Goal: Task Accomplishment & Management: Manage account settings

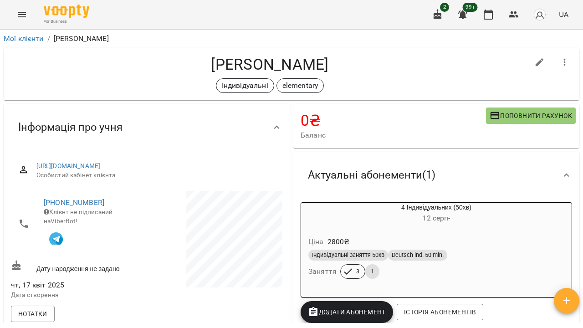
scroll to position [76, 0]
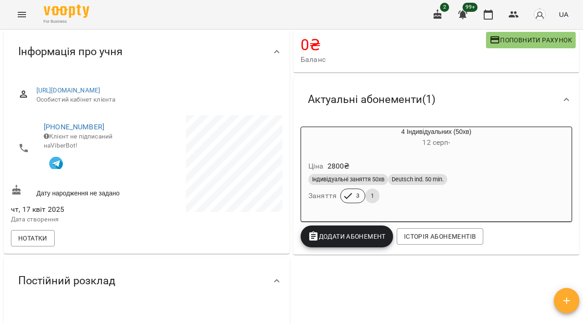
click at [21, 20] on button "Menu" at bounding box center [22, 15] width 22 height 22
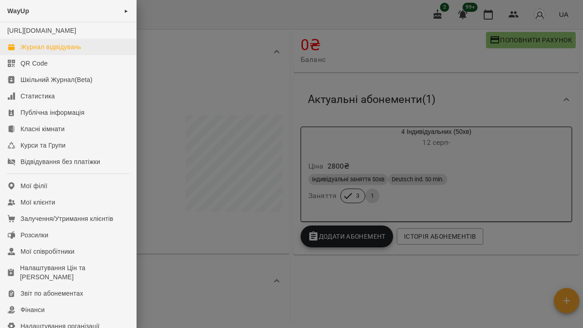
click at [28, 51] on div "Журнал відвідувань" at bounding box center [50, 46] width 61 height 9
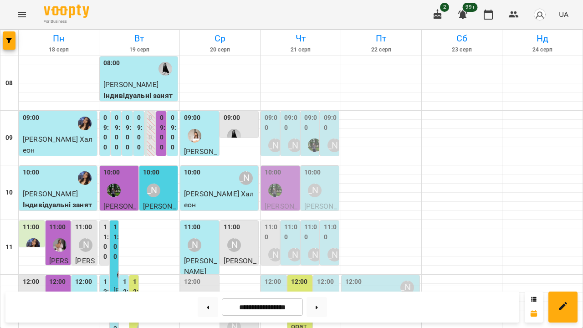
scroll to position [382, 0]
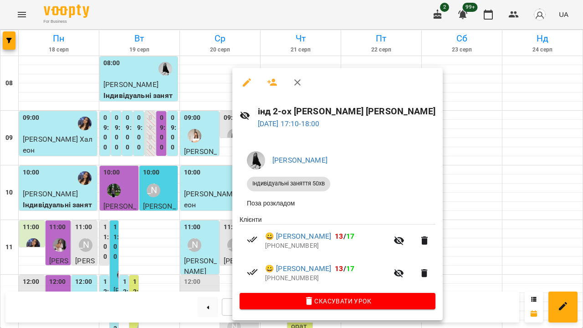
click at [222, 215] on div at bounding box center [291, 164] width 583 height 328
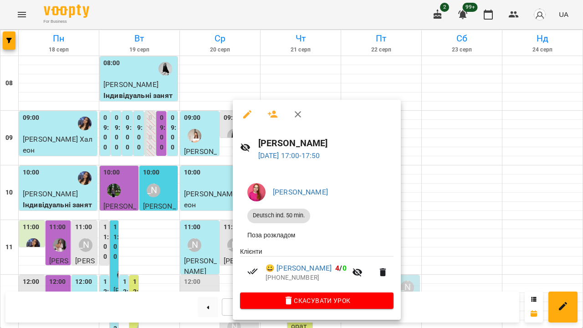
click at [213, 214] on div at bounding box center [291, 164] width 583 height 328
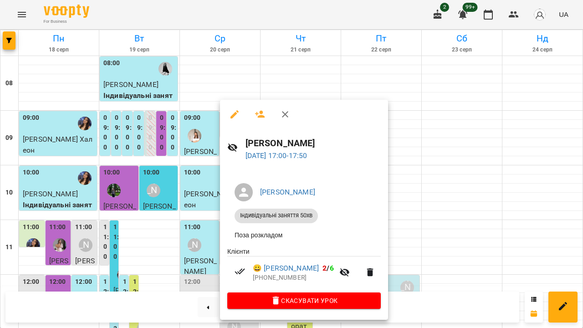
click at [213, 188] on div at bounding box center [291, 164] width 583 height 328
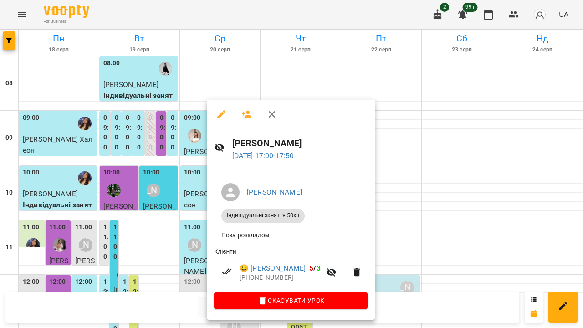
click at [201, 184] on div at bounding box center [291, 164] width 583 height 328
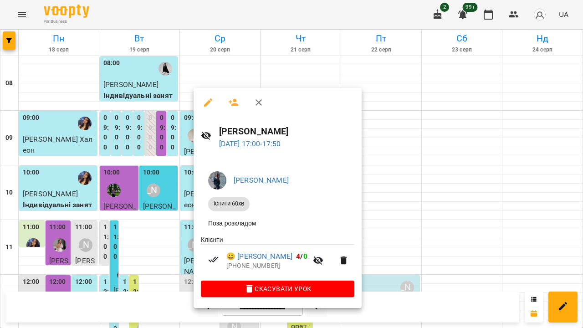
click at [187, 183] on div at bounding box center [291, 164] width 583 height 328
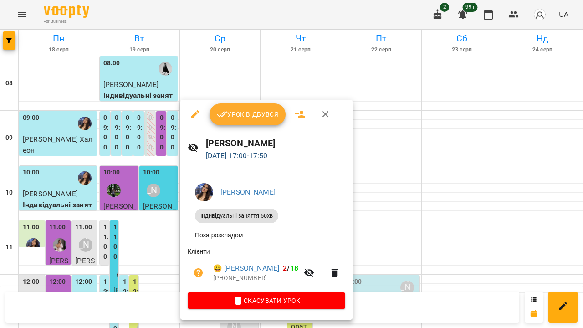
click at [256, 158] on link "[DATE] 17:00 - 17:50" at bounding box center [237, 155] width 62 height 9
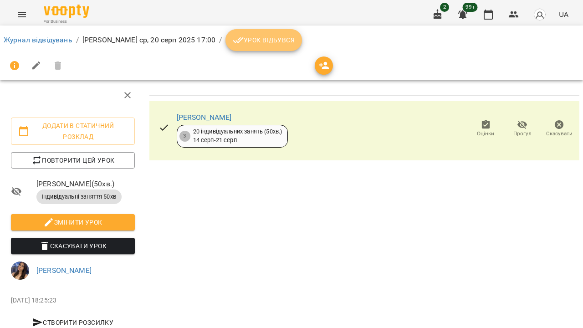
click at [276, 41] on span "Урок відбувся" at bounding box center [264, 40] width 62 height 11
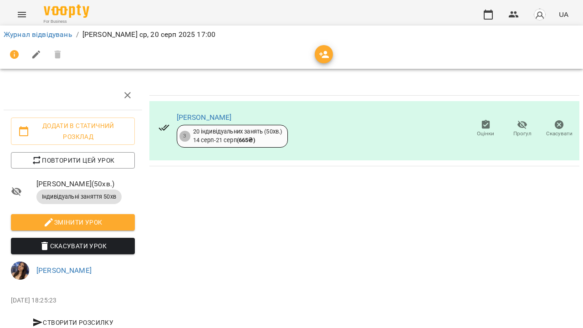
click at [515, 126] on span "Прогул" at bounding box center [522, 128] width 26 height 18
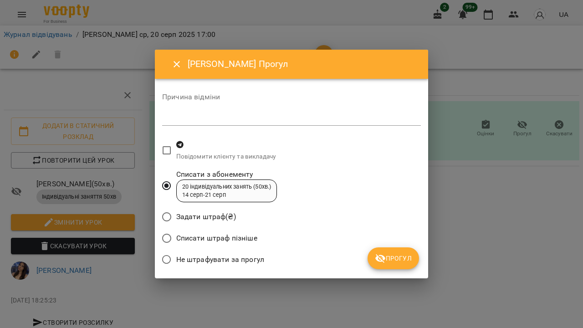
click at [241, 120] on textarea at bounding box center [291, 118] width 259 height 8
type textarea "**********"
click at [392, 255] on span "Прогул" at bounding box center [393, 258] width 37 height 11
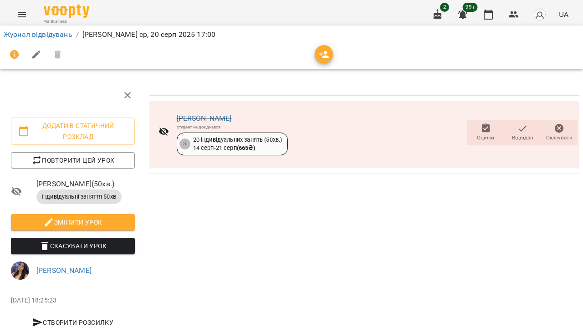
click at [16, 16] on button "Menu" at bounding box center [22, 15] width 22 height 22
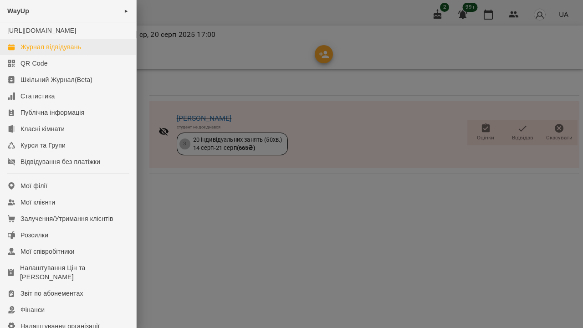
click at [35, 51] on div "Журнал відвідувань" at bounding box center [50, 46] width 61 height 9
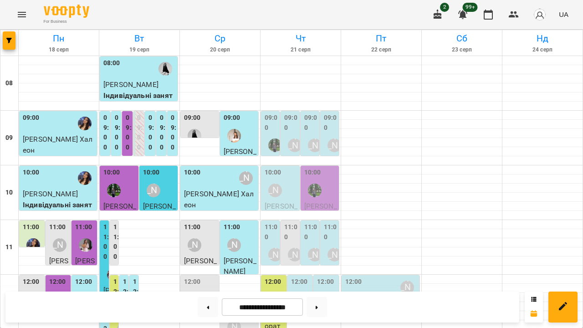
click at [17, 12] on icon "Menu" at bounding box center [21, 14] width 11 height 11
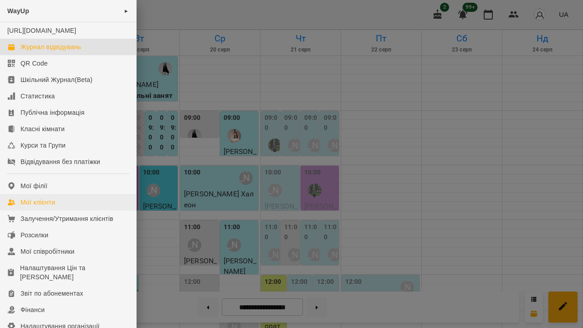
click at [72, 210] on link "Мої клієнти" at bounding box center [68, 202] width 136 height 16
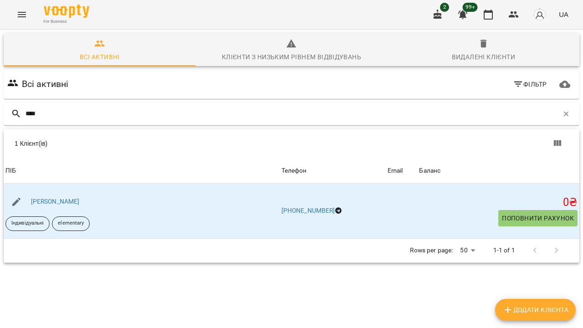
type input "****"
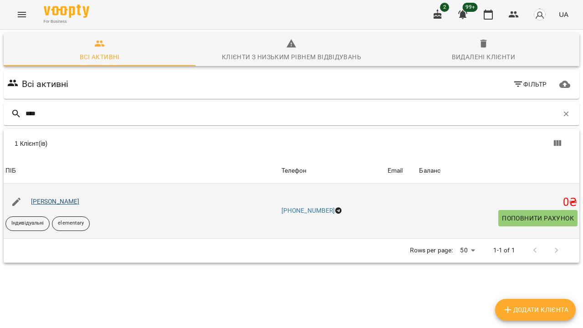
drag, startPoint x: 72, startPoint y: 214, endPoint x: 63, endPoint y: 204, distance: 13.9
click at [63, 204] on link "[PERSON_NAME]" at bounding box center [55, 201] width 49 height 7
